Goal: Find specific page/section: Find specific page/section

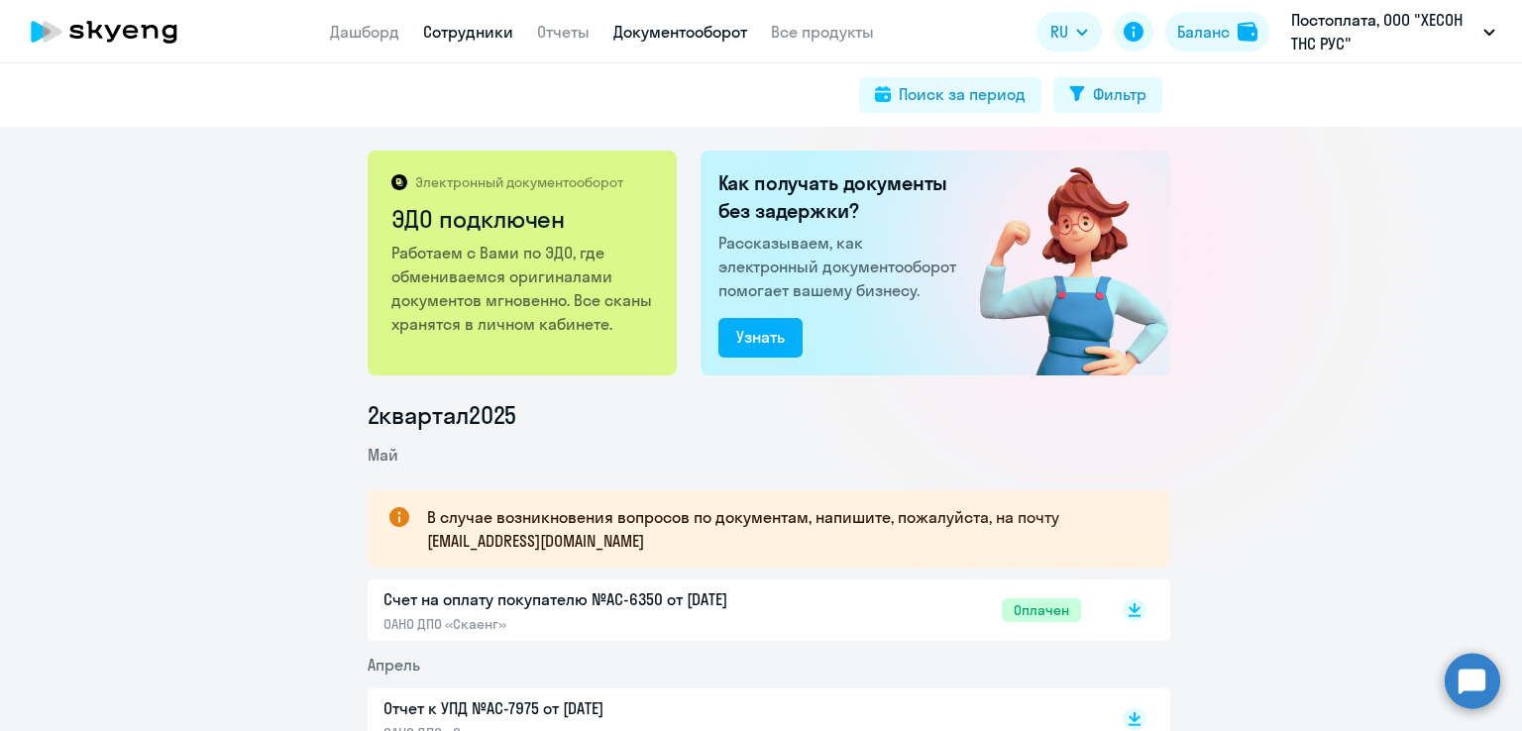
click at [482, 39] on link "Сотрудники" at bounding box center [468, 32] width 90 height 20
select select "30"
